Goal: Navigation & Orientation: Find specific page/section

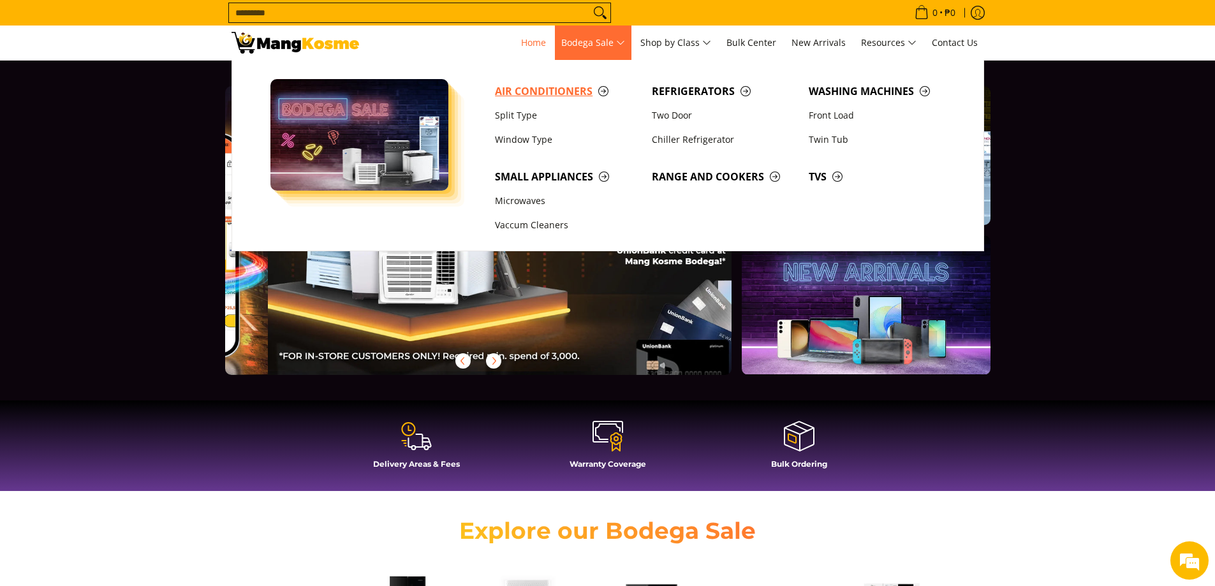
scroll to position [0, 1014]
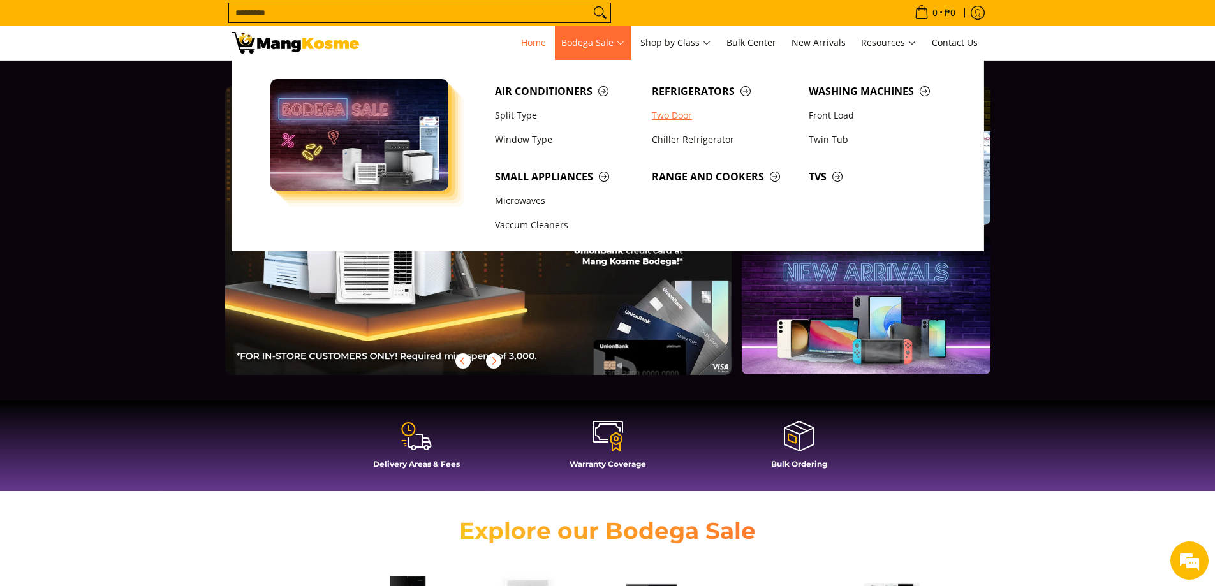
click at [665, 121] on link "Two Door" at bounding box center [723, 115] width 157 height 24
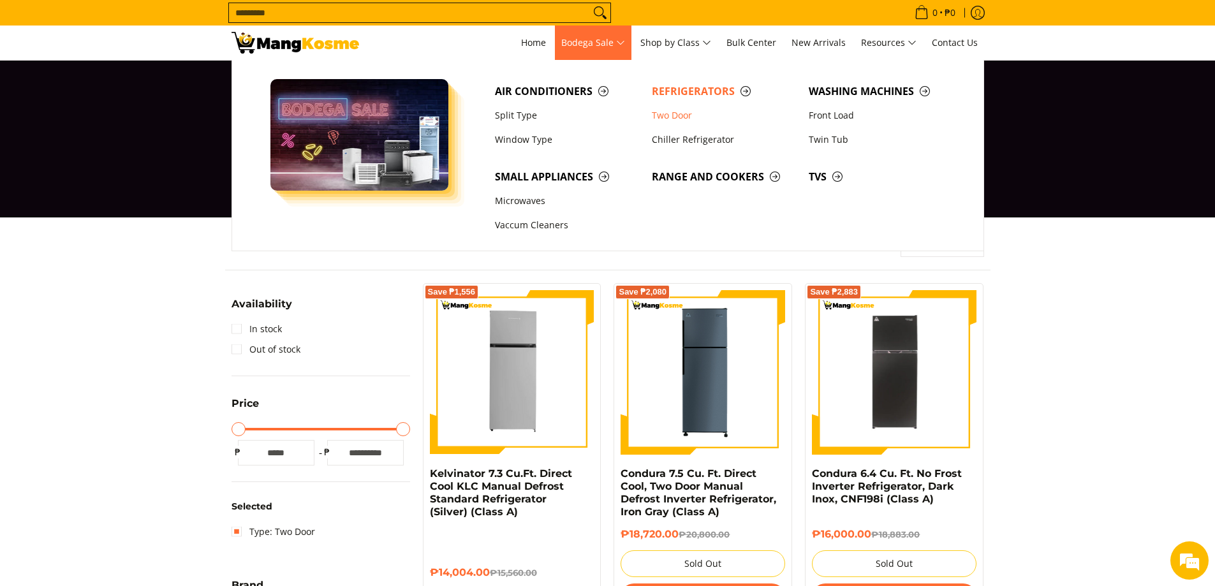
click at [595, 41] on span "Bodega Sale" at bounding box center [593, 43] width 64 height 16
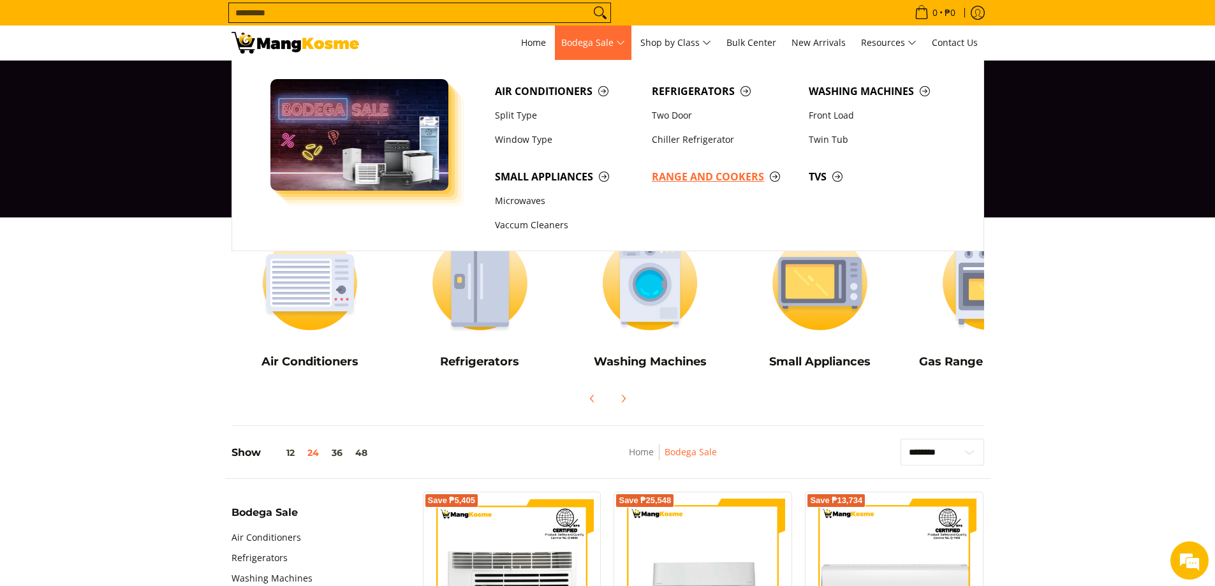
click at [705, 180] on span "Range and Cookers" at bounding box center [724, 177] width 144 height 16
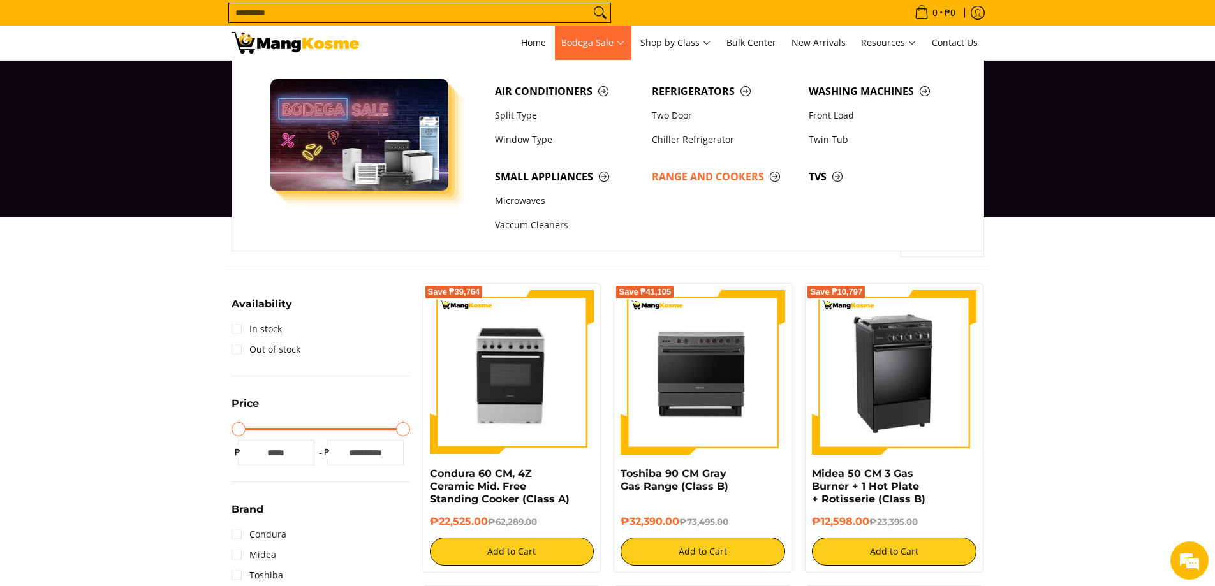
click at [597, 38] on span "Bodega Sale" at bounding box center [593, 43] width 64 height 16
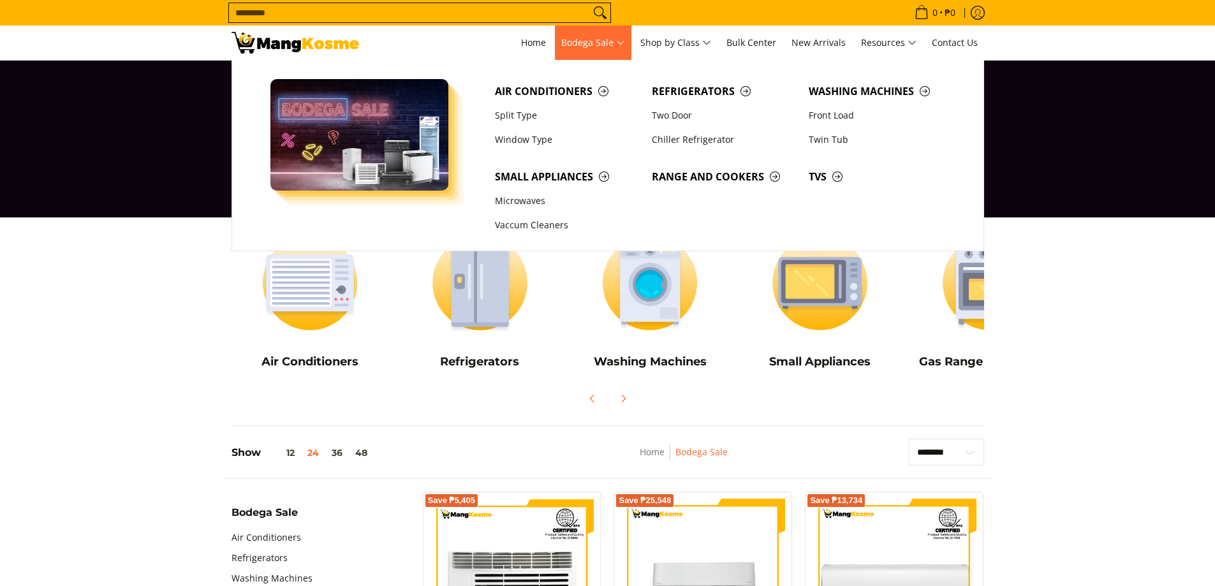
click at [620, 35] on span "Bodega Sale" at bounding box center [593, 43] width 64 height 16
click at [520, 114] on link "Split Type" at bounding box center [566, 115] width 157 height 24
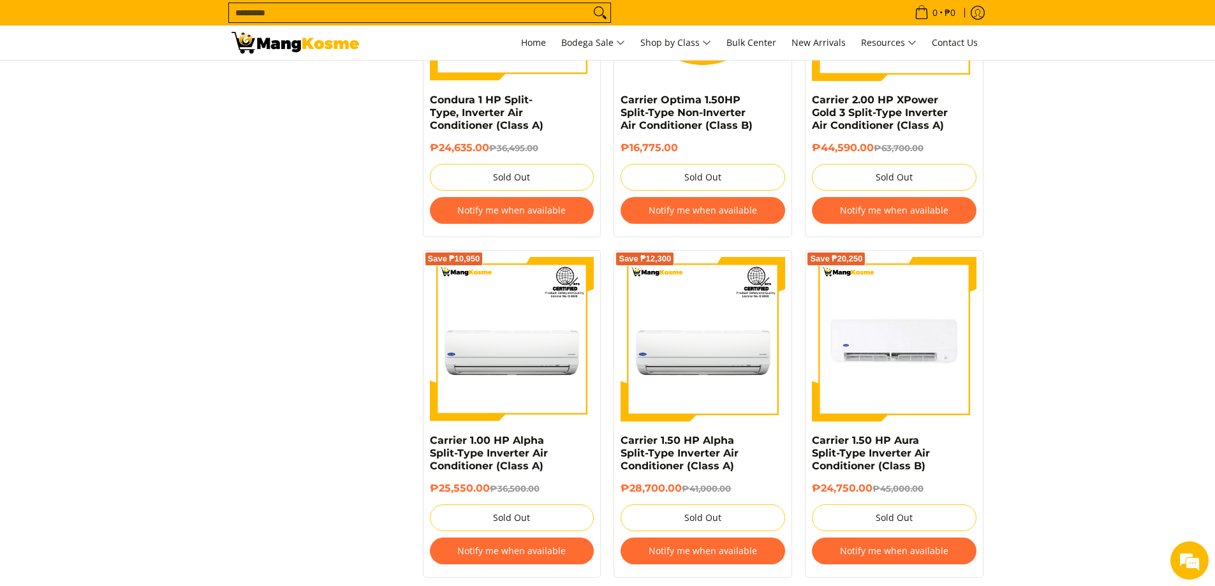
scroll to position [2104, 0]
